Goal: Information Seeking & Learning: Check status

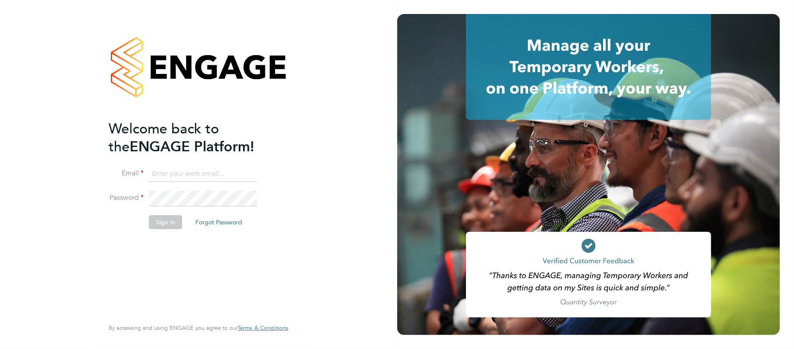
type input "martin@stallionrecruitment.com"
click at [170, 228] on button "Sign In" at bounding box center [165, 222] width 33 height 14
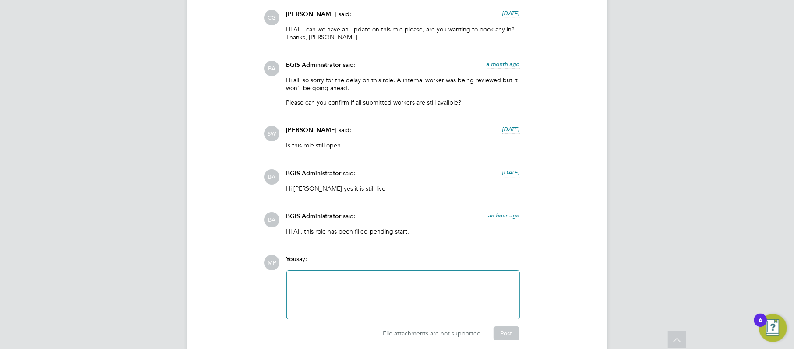
scroll to position [1926, 0]
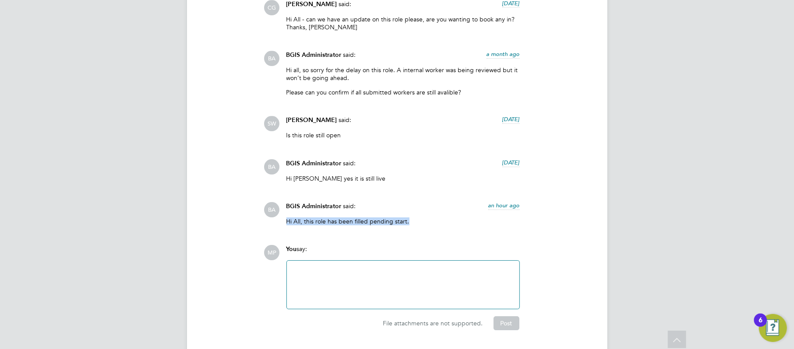
drag, startPoint x: 278, startPoint y: 222, endPoint x: 409, endPoint y: 220, distance: 131.4
click at [409, 220] on div "BA BGIS Administrator said: an hour ago Hi All, this role has been filled pendi…" at bounding box center [427, 217] width 326 height 30
copy p "Hi All, this role has been filled pending start."
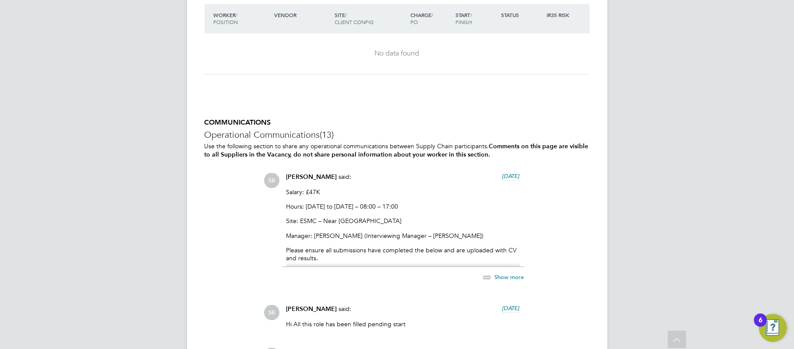
scroll to position [1311, 0]
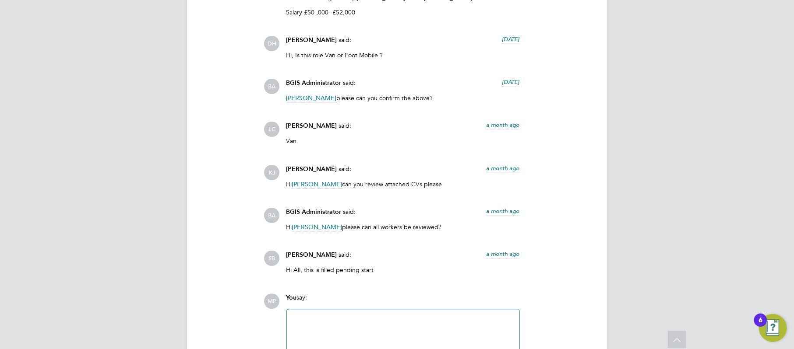
scroll to position [1322, 0]
